Goal: Check status: Check status

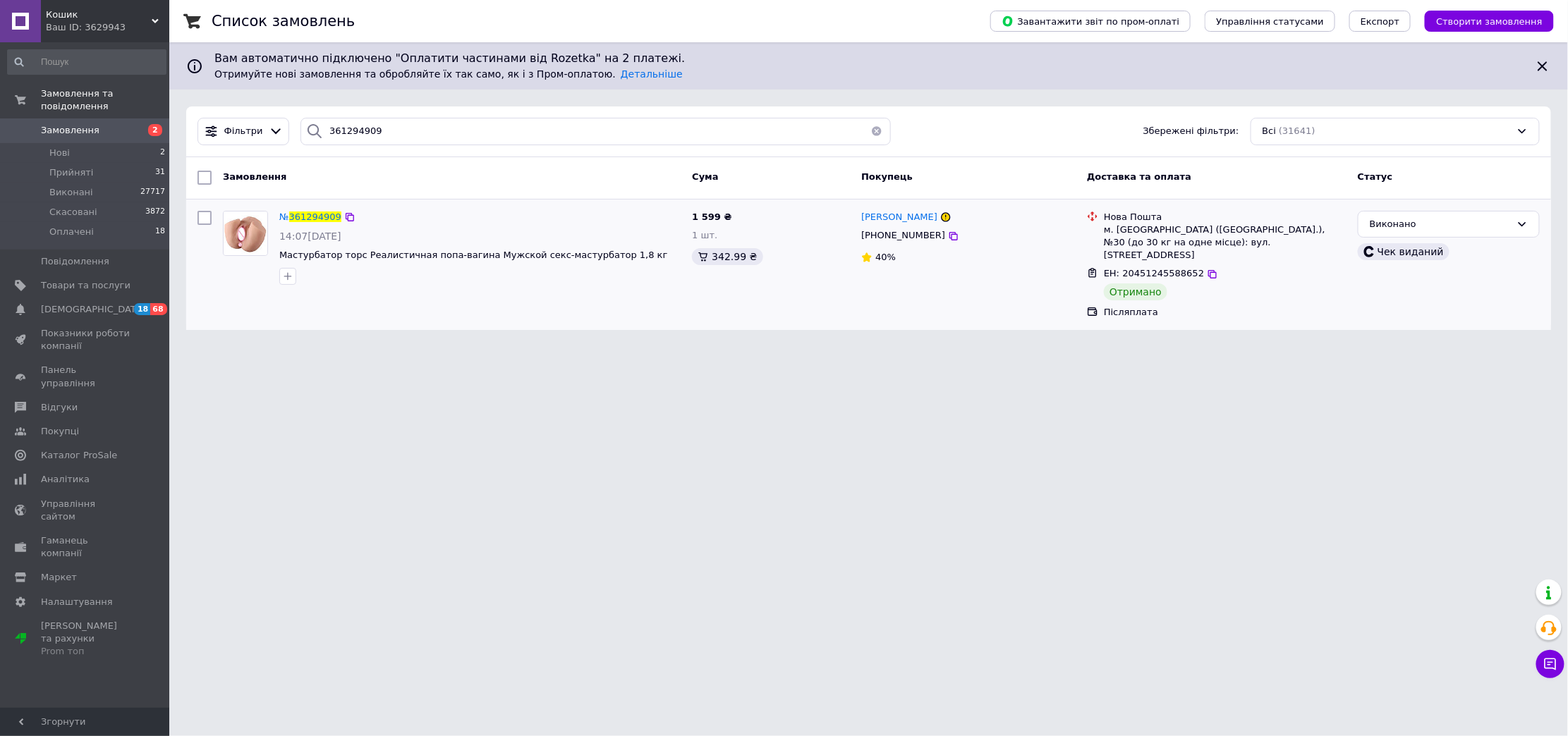
type input "361294909"
click at [402, 129] on input "361294909" at bounding box center [596, 132] width 591 height 28
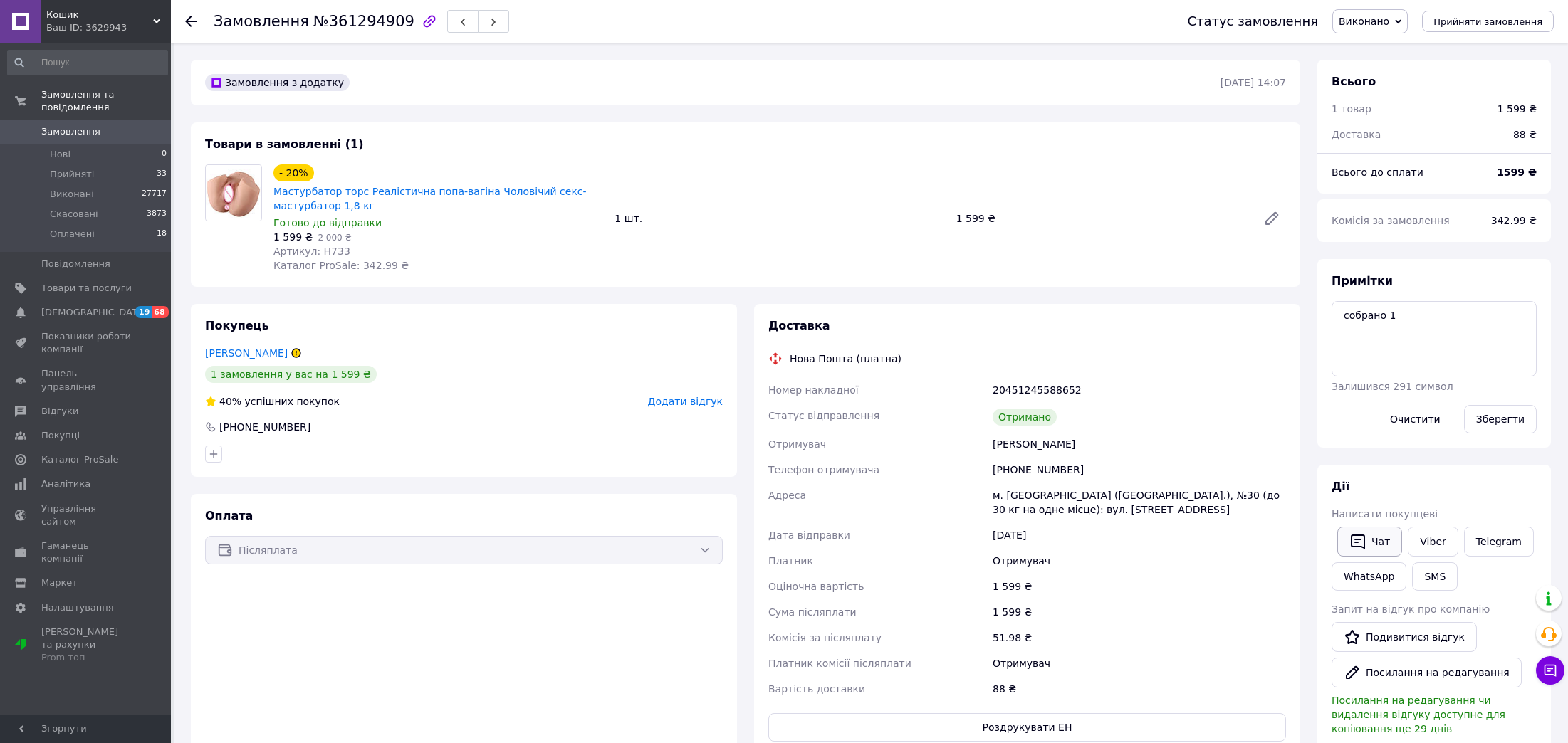
click at [1361, 536] on icon "button" at bounding box center [1358, 541] width 17 height 17
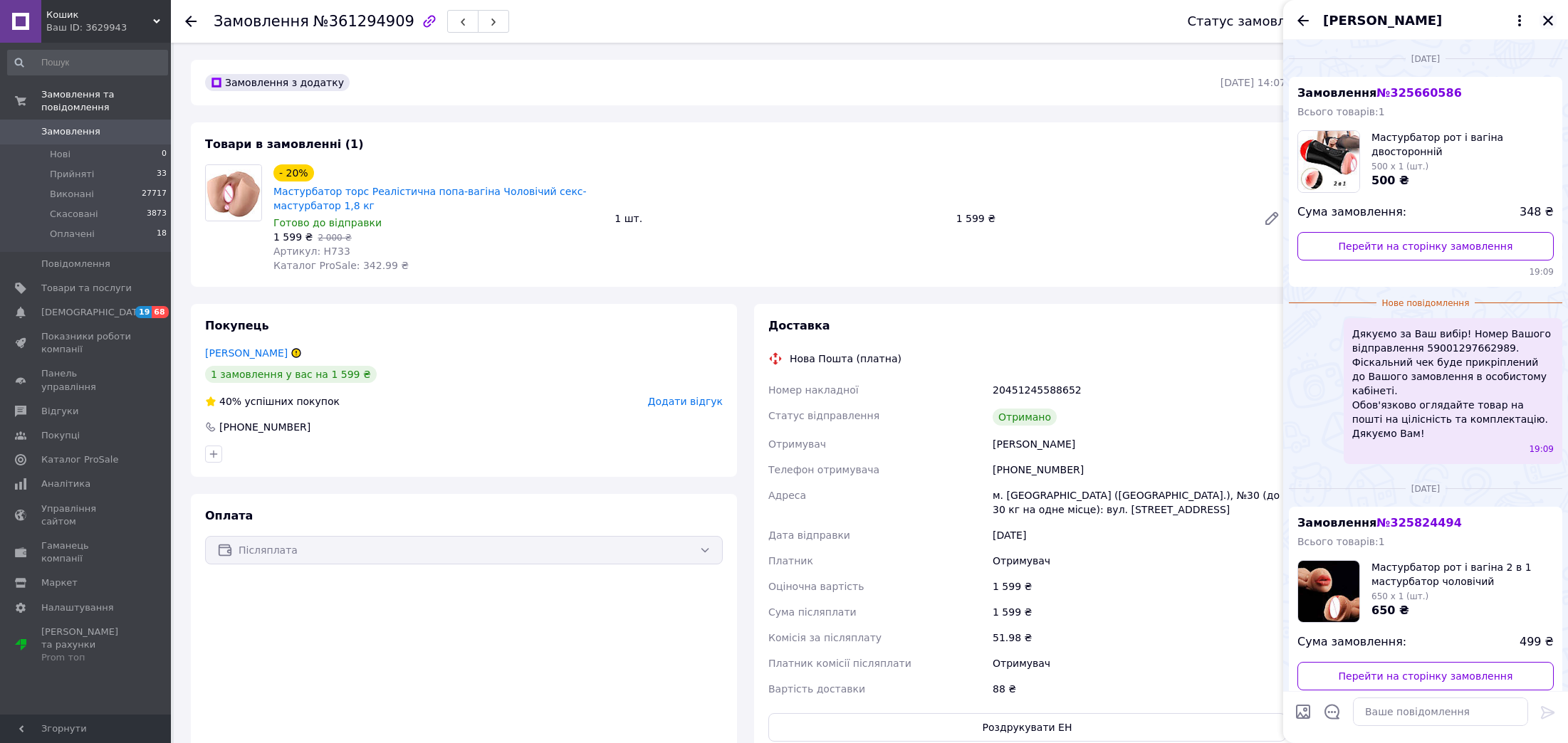
click at [1549, 22] on icon "Закрити" at bounding box center [1548, 20] width 10 height 10
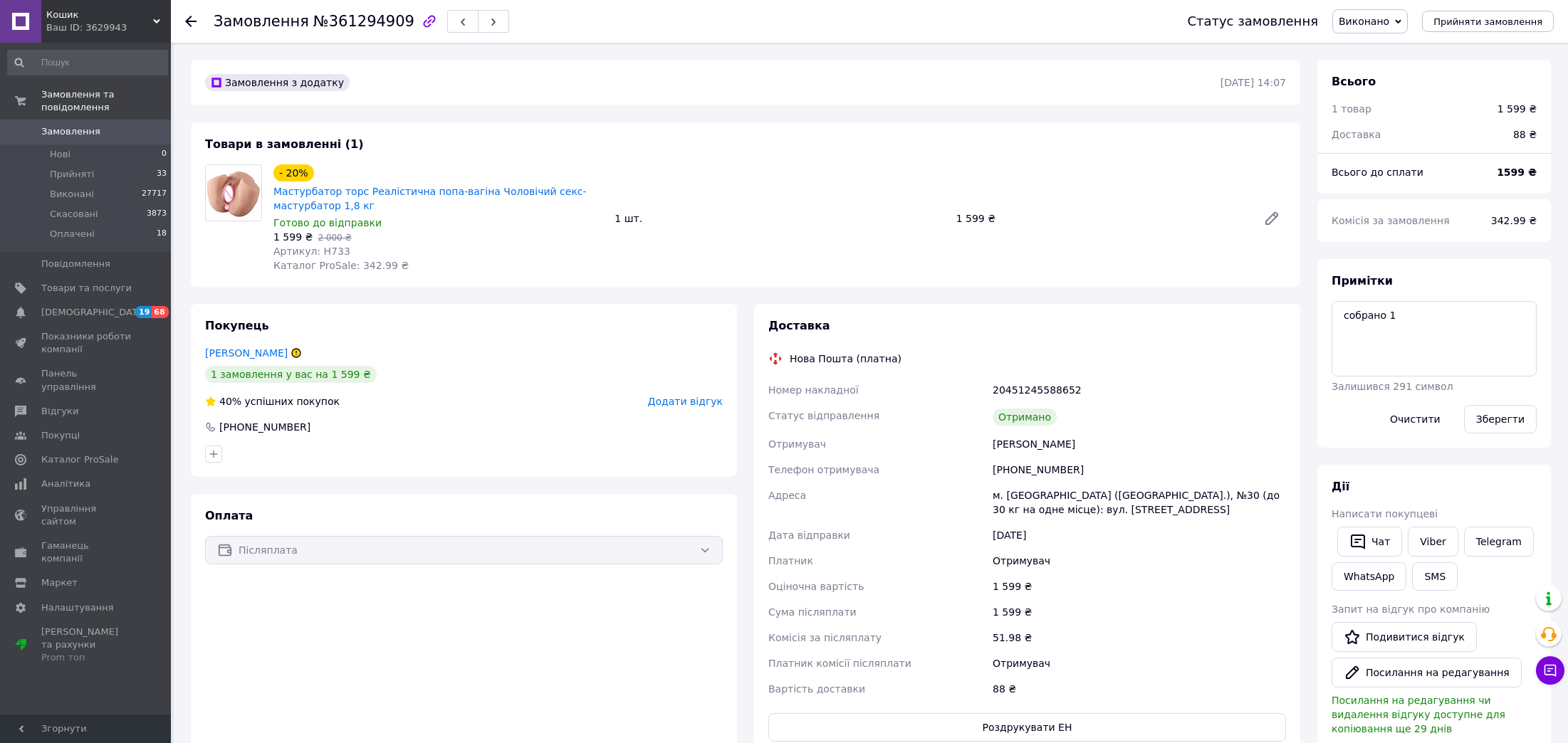
click at [553, 180] on div "- 20% Мастурбатор торс Реалістична попа-вагіна Чоловічий секс-мастурбатор 1,8 кг" at bounding box center [437, 189] width 332 height 51
copy link "Мастурбатор торс Реалістична попа-вагіна Чоловічий секс-мастурбатор 1,8 кг"
click at [337, 19] on span "№361294909" at bounding box center [364, 21] width 101 height 17
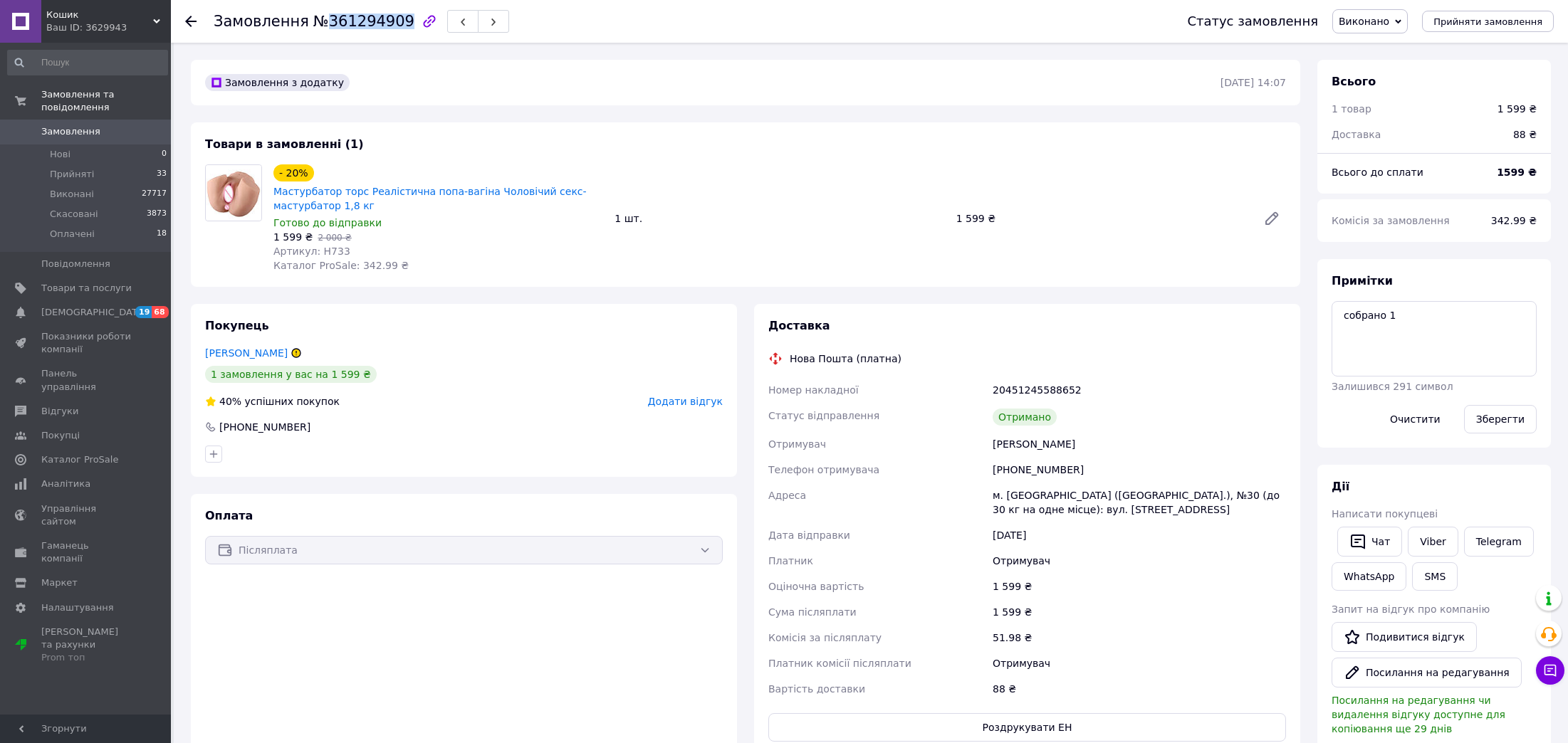
click at [337, 19] on span "№361294909" at bounding box center [364, 21] width 101 height 17
copy span "361294909"
drag, startPoint x: 938, startPoint y: 205, endPoint x: 947, endPoint y: 201, distance: 9.8
click at [942, 203] on div "- 20% Мастурбатор торс Реалістична попа-вагіна Чоловічий секс-мастурбатор 1,8 к…" at bounding box center [780, 219] width 1024 height 114
click at [341, 19] on span "№361294909" at bounding box center [364, 21] width 101 height 17
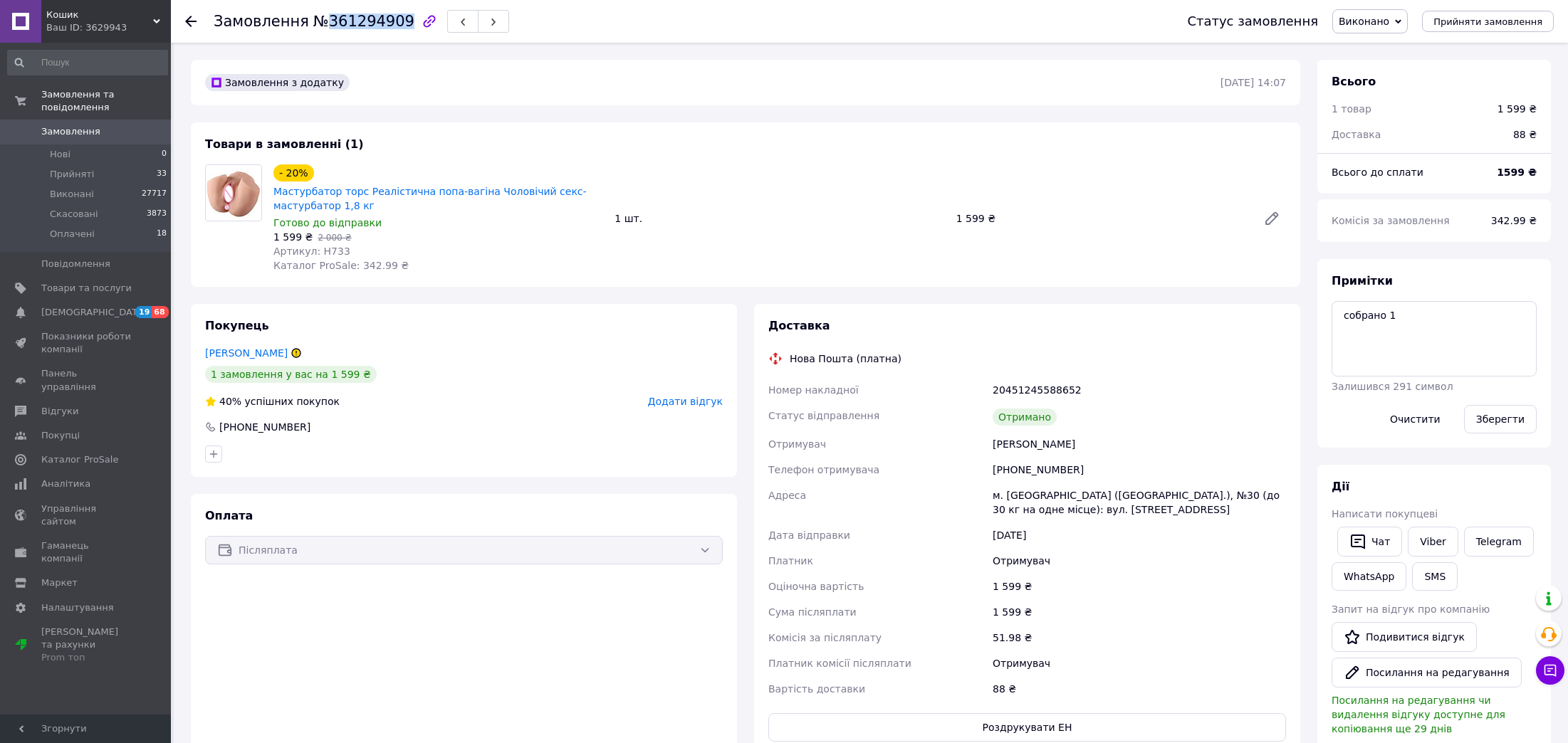
click at [341, 19] on span "№361294909" at bounding box center [364, 21] width 101 height 17
copy span "361294909"
